Goal: Transaction & Acquisition: Subscribe to service/newsletter

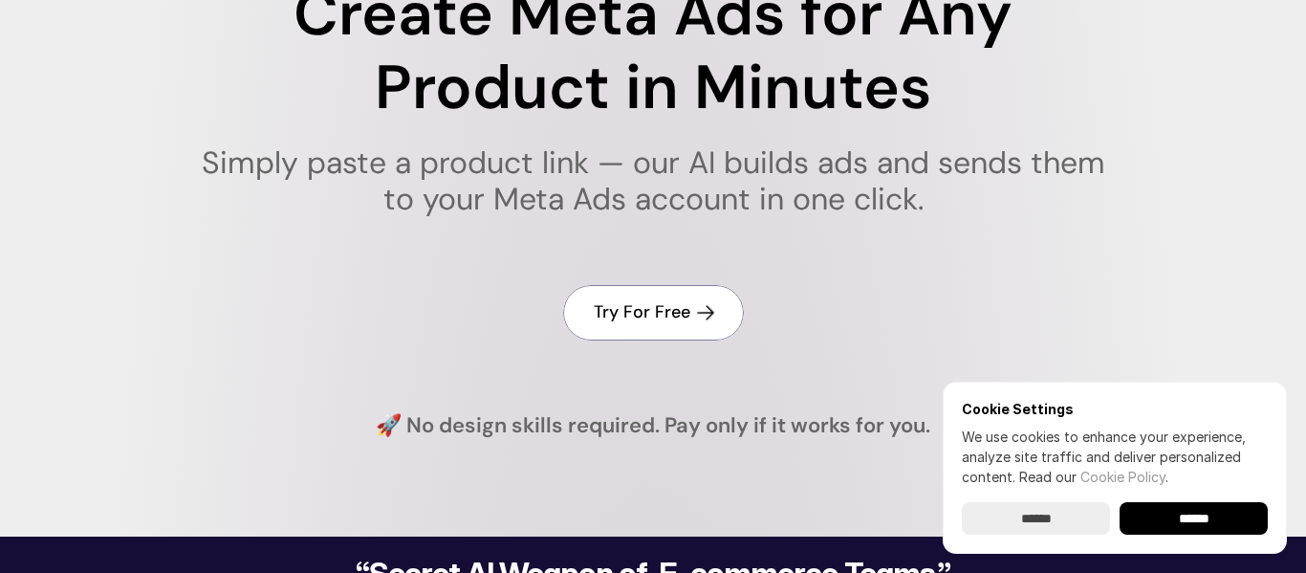
click at [674, 307] on h4 "Try For Free" at bounding box center [642, 312] width 97 height 24
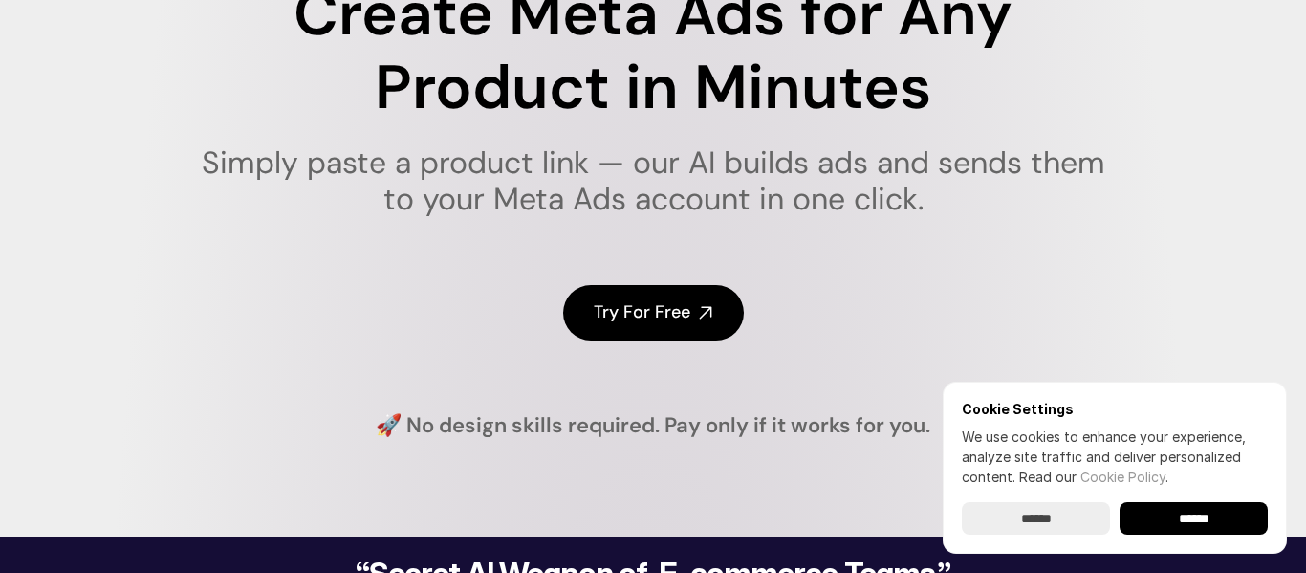
click at [580, 278] on div "Try For Free" at bounding box center [653, 312] width 956 height 129
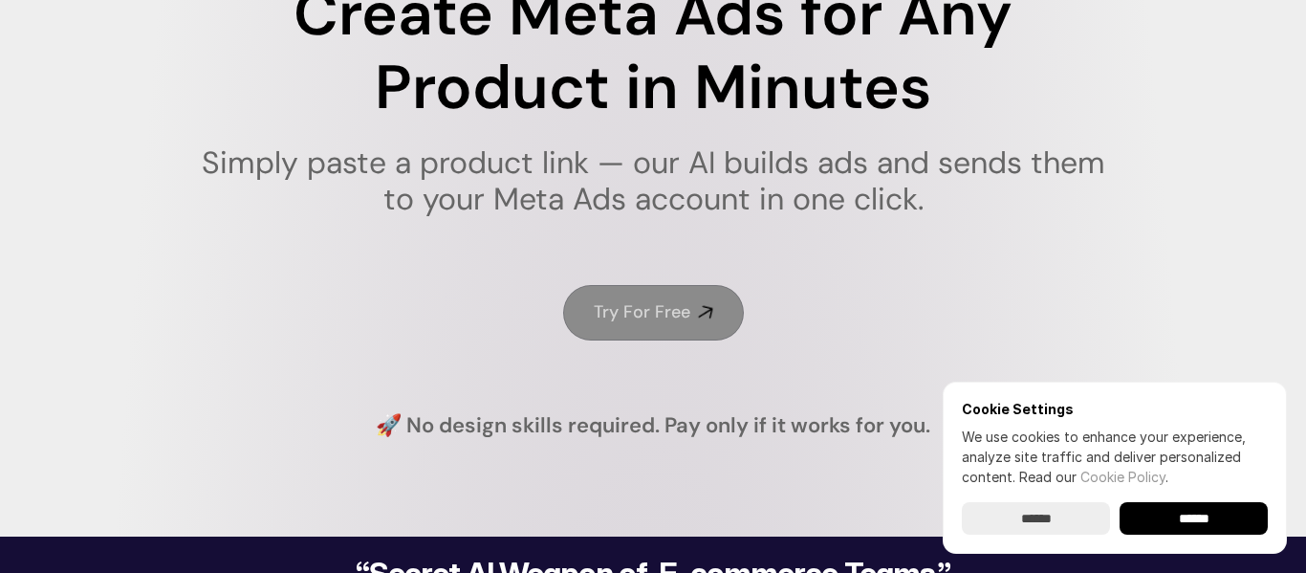
click at [616, 306] on h4 "Try For Free" at bounding box center [642, 312] width 97 height 24
